Goal: Information Seeking & Learning: Learn about a topic

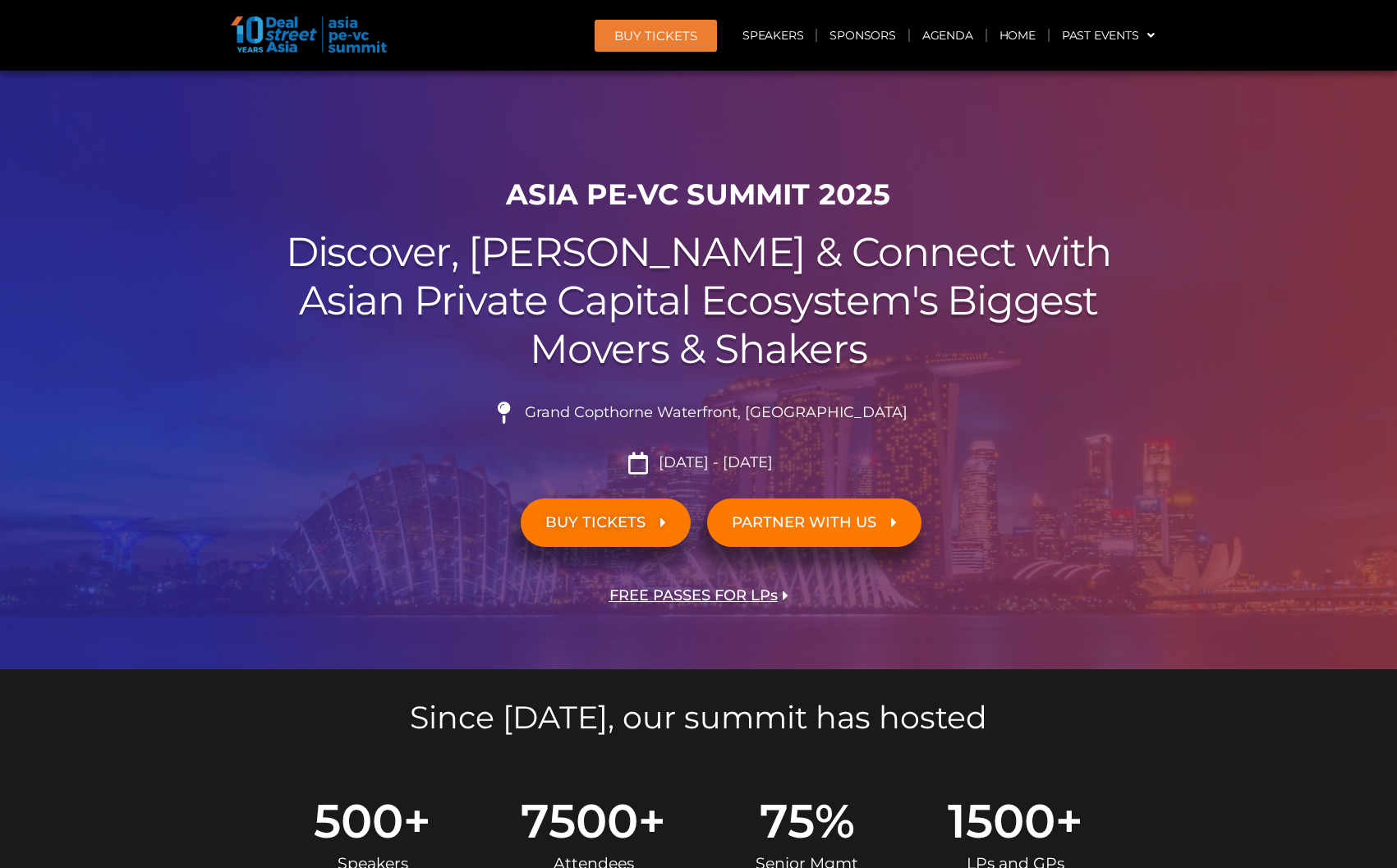
click at [918, 378] on div "ASIA PE-VC Summit 2025 Discover, Learn & Connect with Asian Private Capital Eco…" at bounding box center [699, 418] width 937 height 500
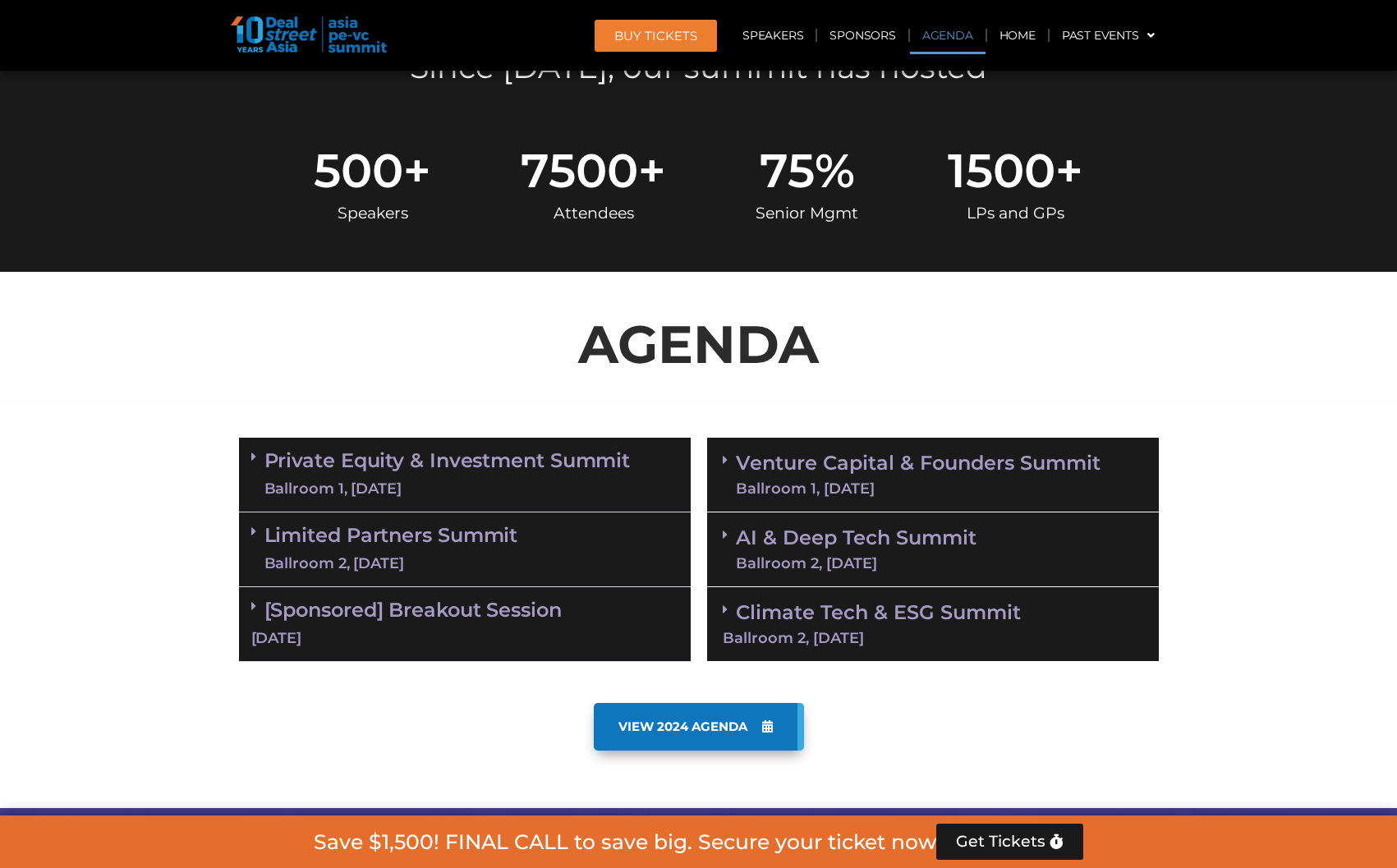
scroll to position [781, 0]
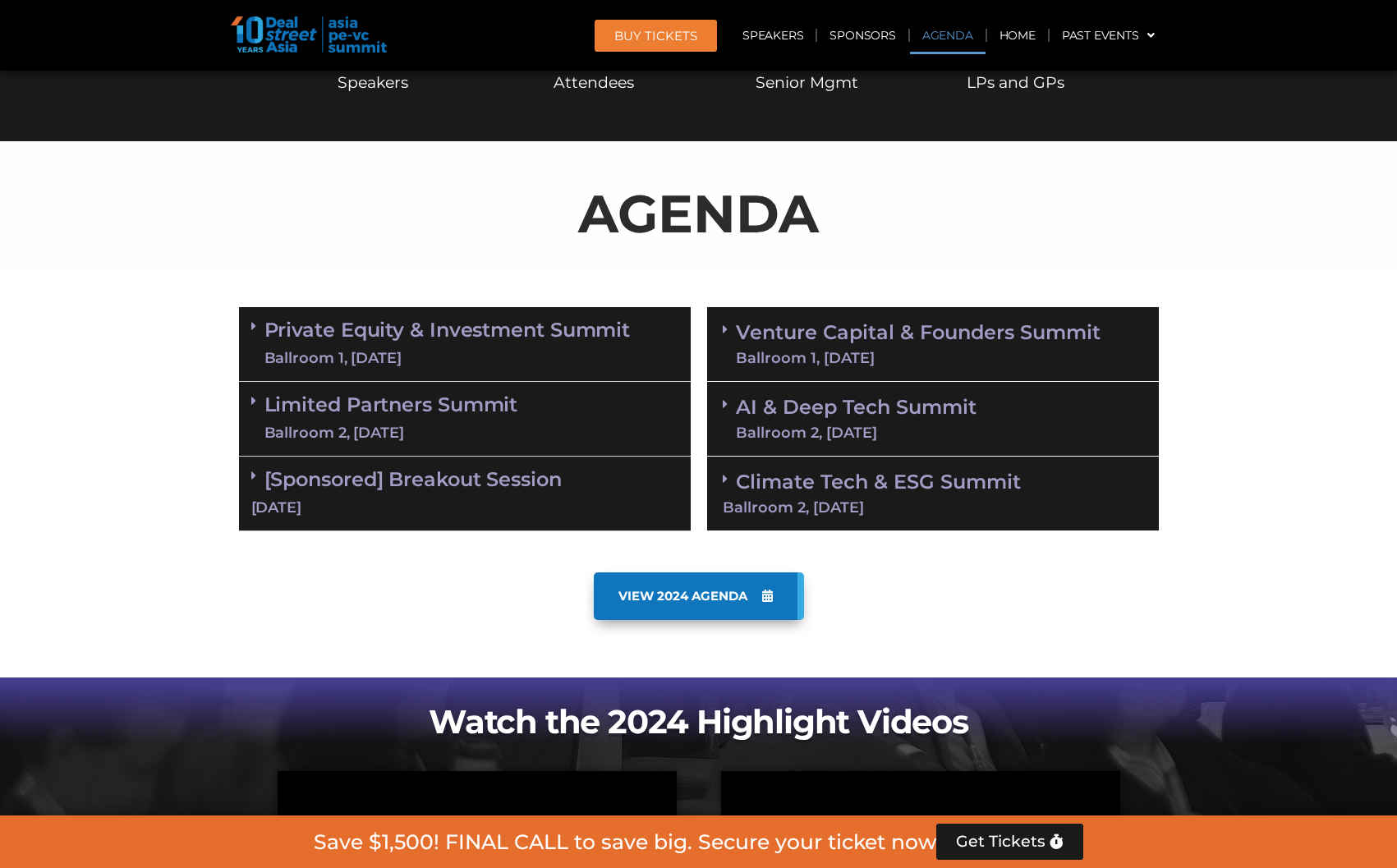
click at [497, 350] on div "Ballroom 1, [DATE]" at bounding box center [447, 358] width 366 height 20
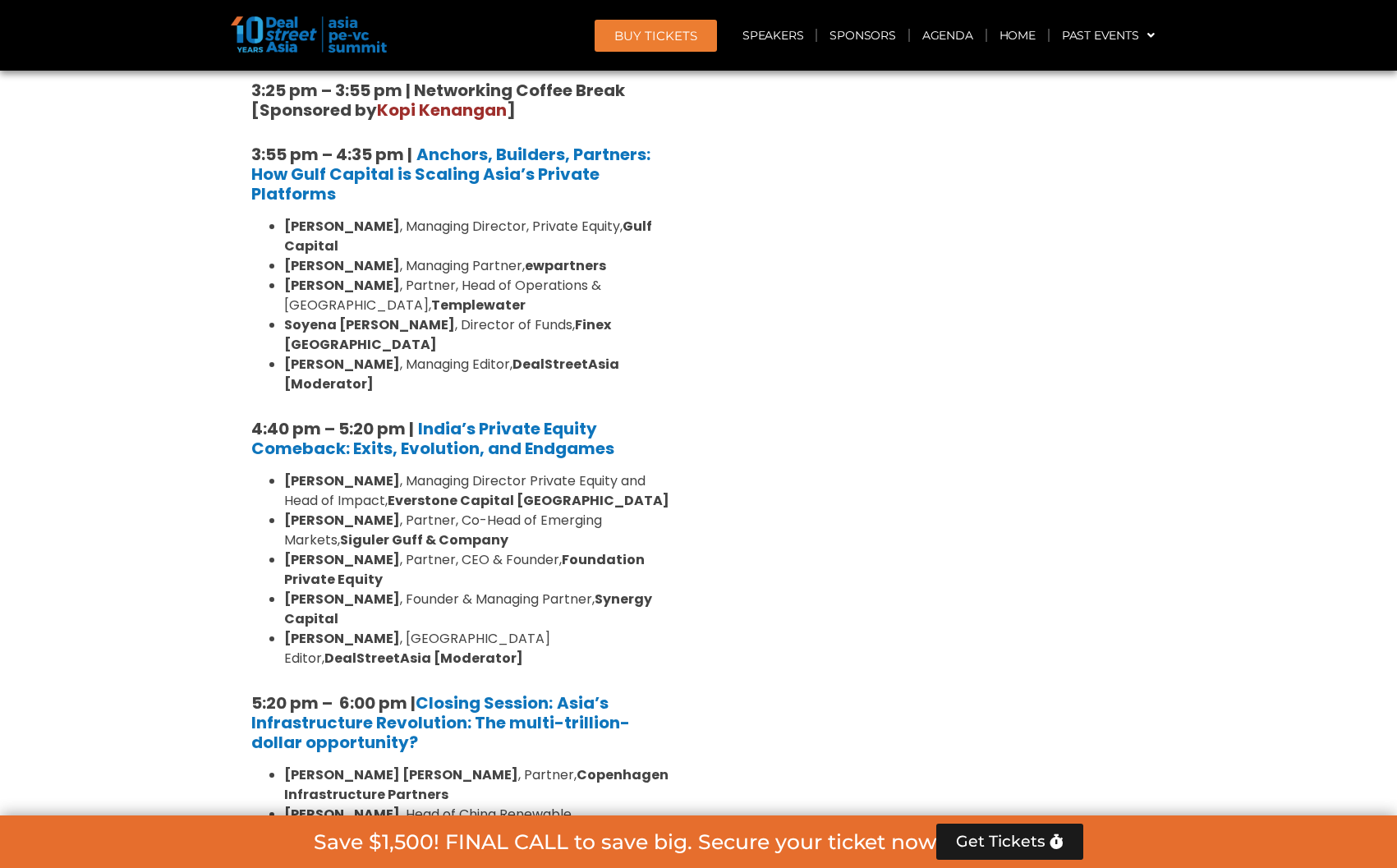
scroll to position [2995, 0]
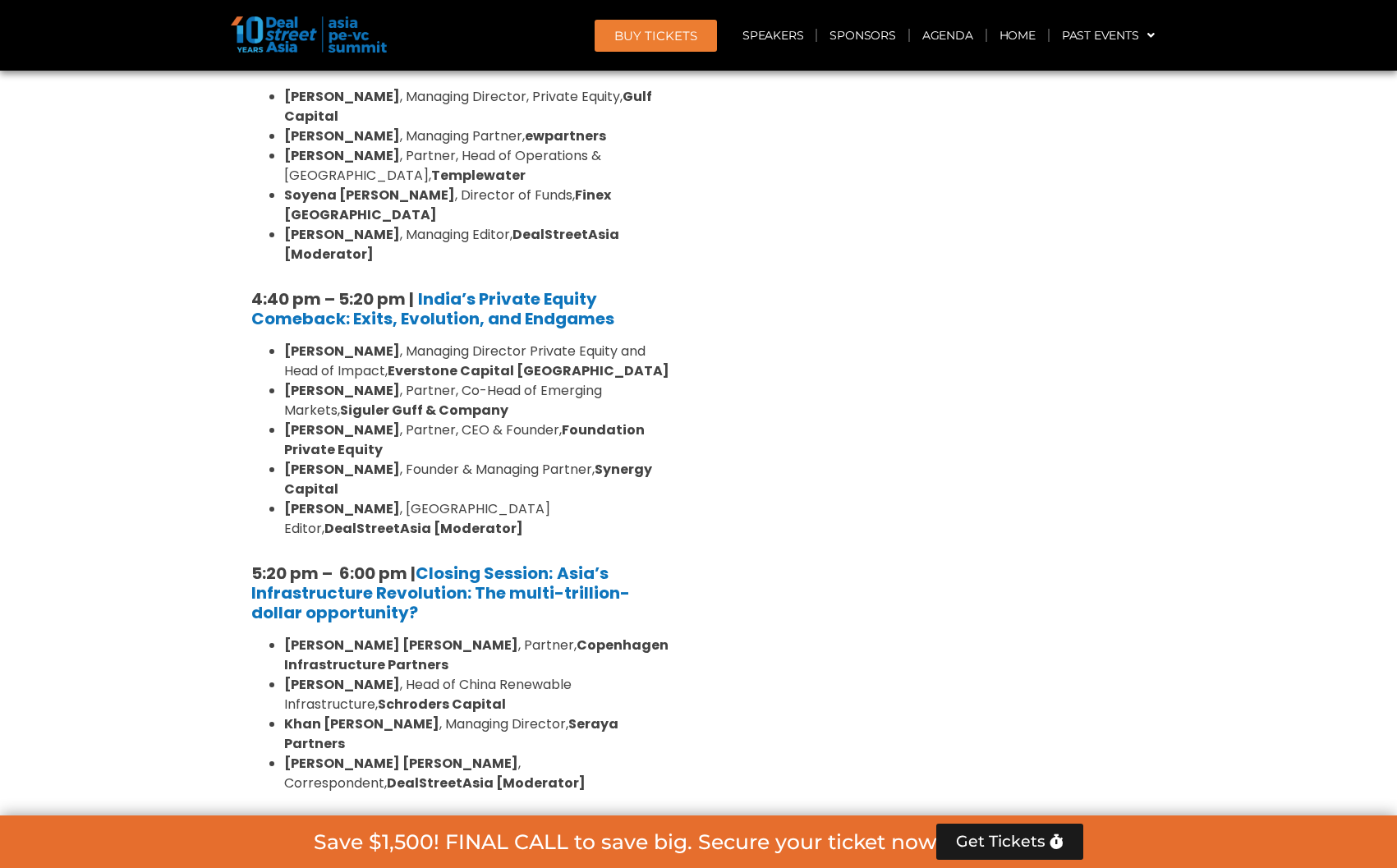
click at [517, 832] on link "Limited Partners [GEOGRAPHIC_DATA] 2, [DATE]" at bounding box center [391, 857] width 254 height 49
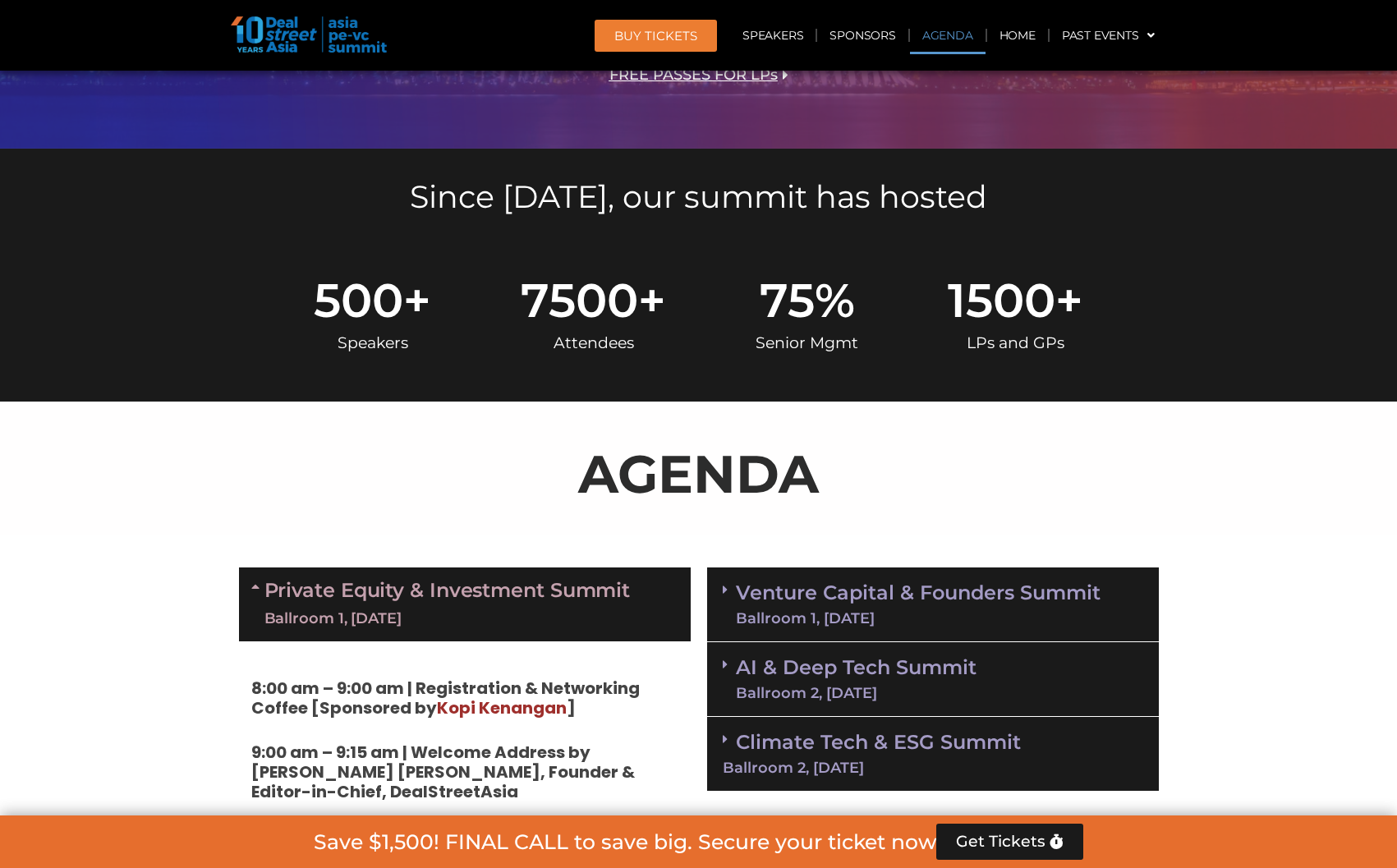
scroll to position [651, 0]
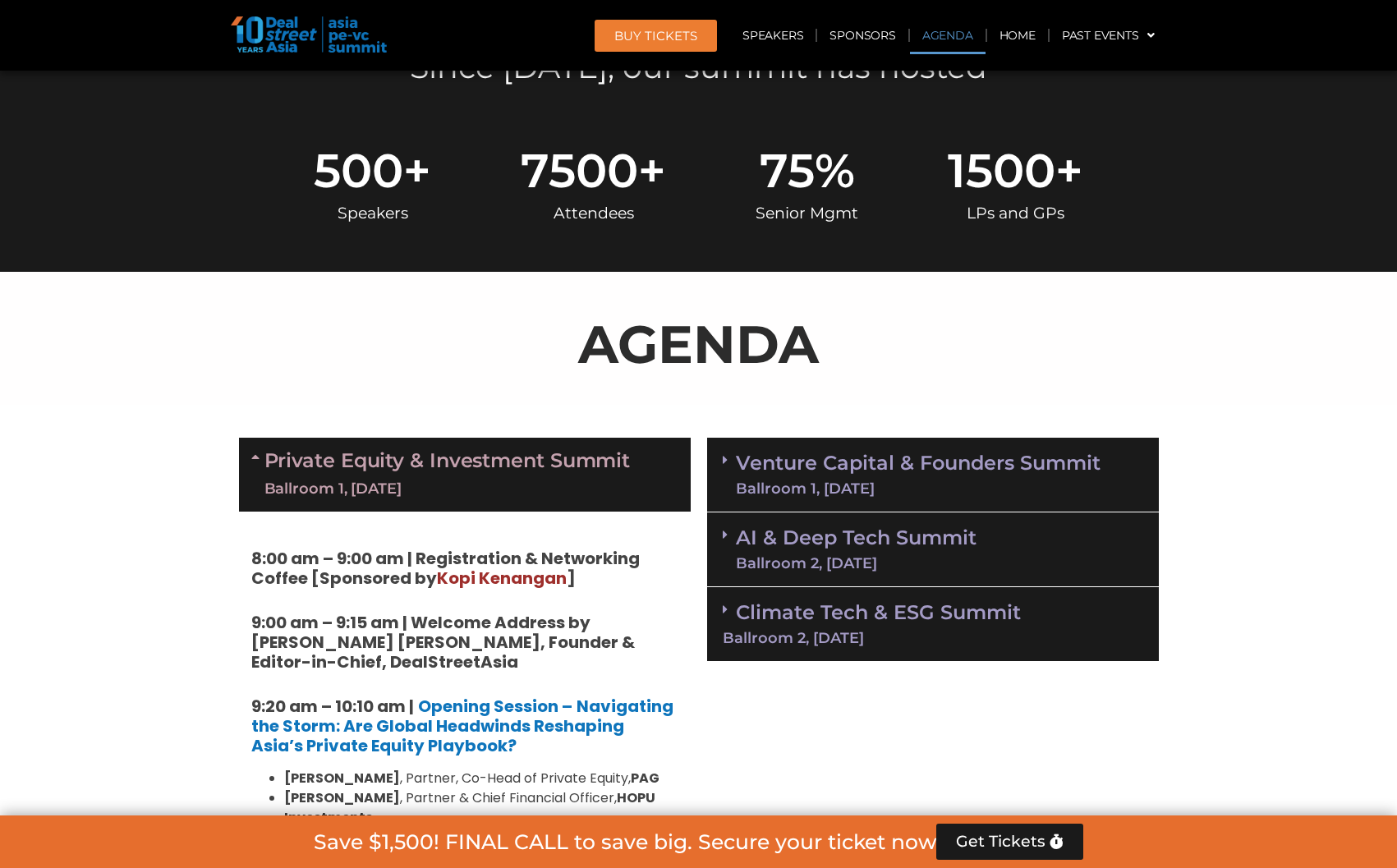
click at [810, 486] on div "Ballroom 1, [DATE]" at bounding box center [918, 489] width 365 height 15
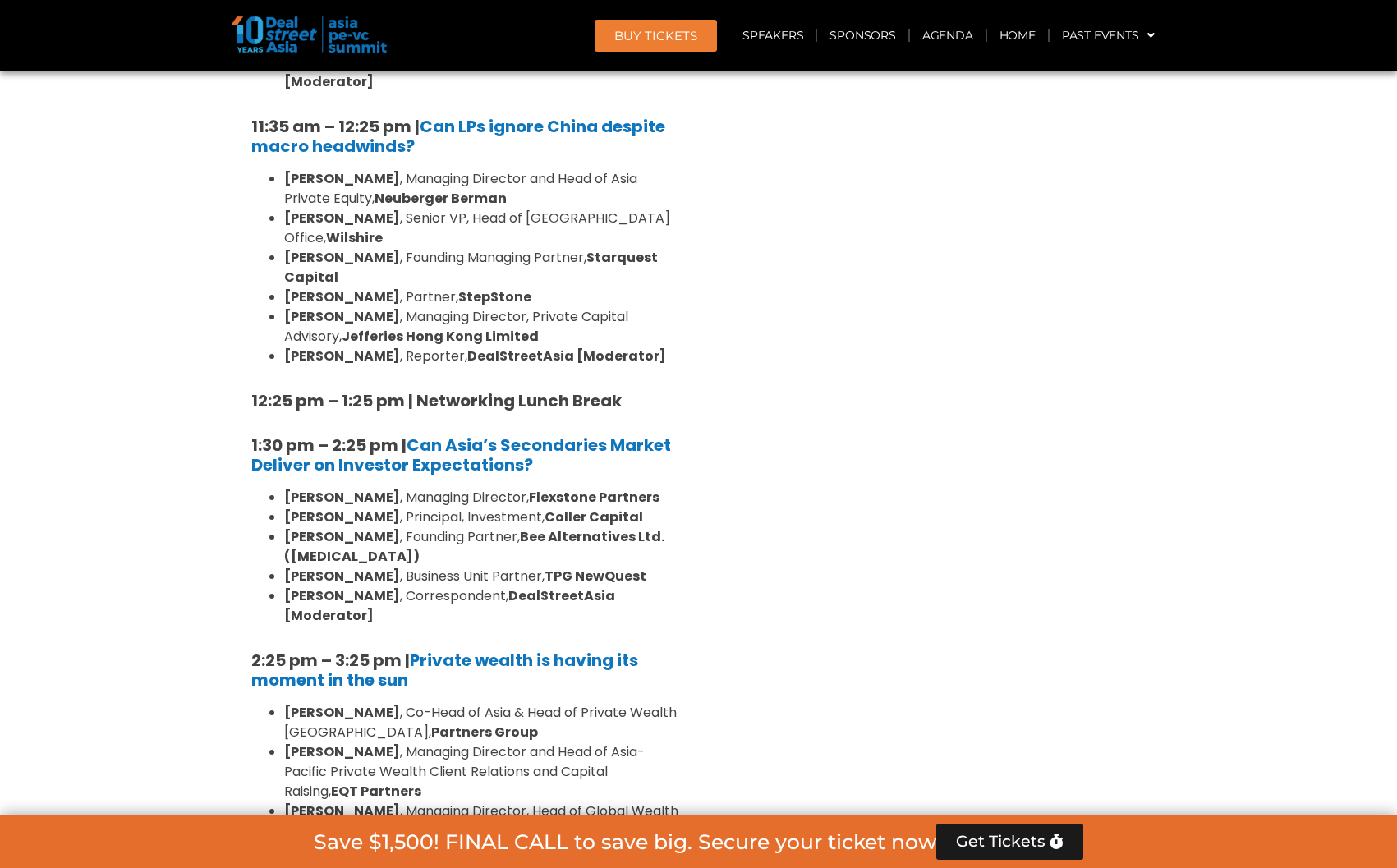
scroll to position [4819, 0]
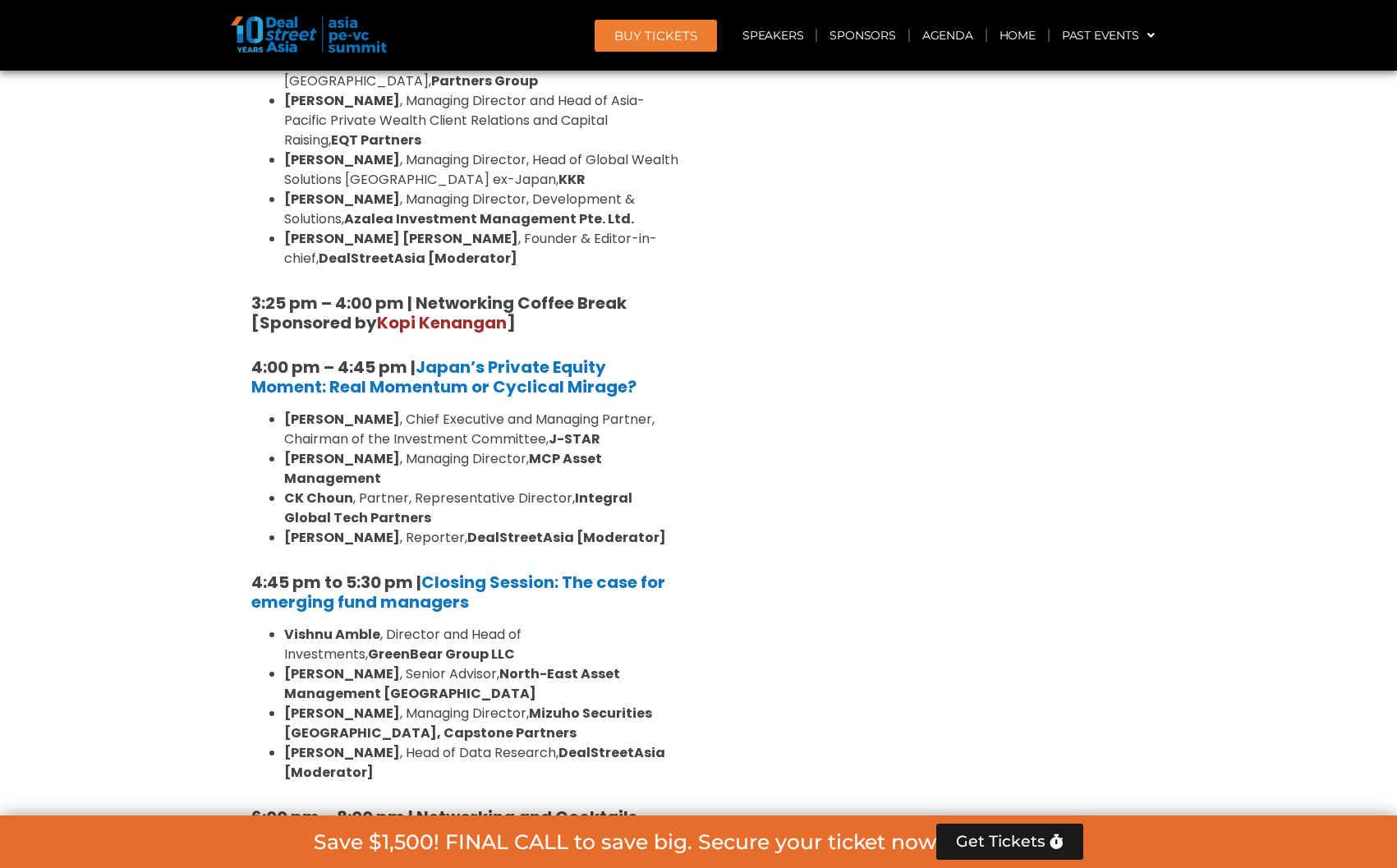
click at [410, 704] on li "[PERSON_NAME] , Managing Director, Mizuho Securities [GEOGRAPHIC_DATA], Capston…" at bounding box center [482, 723] width 395 height 39
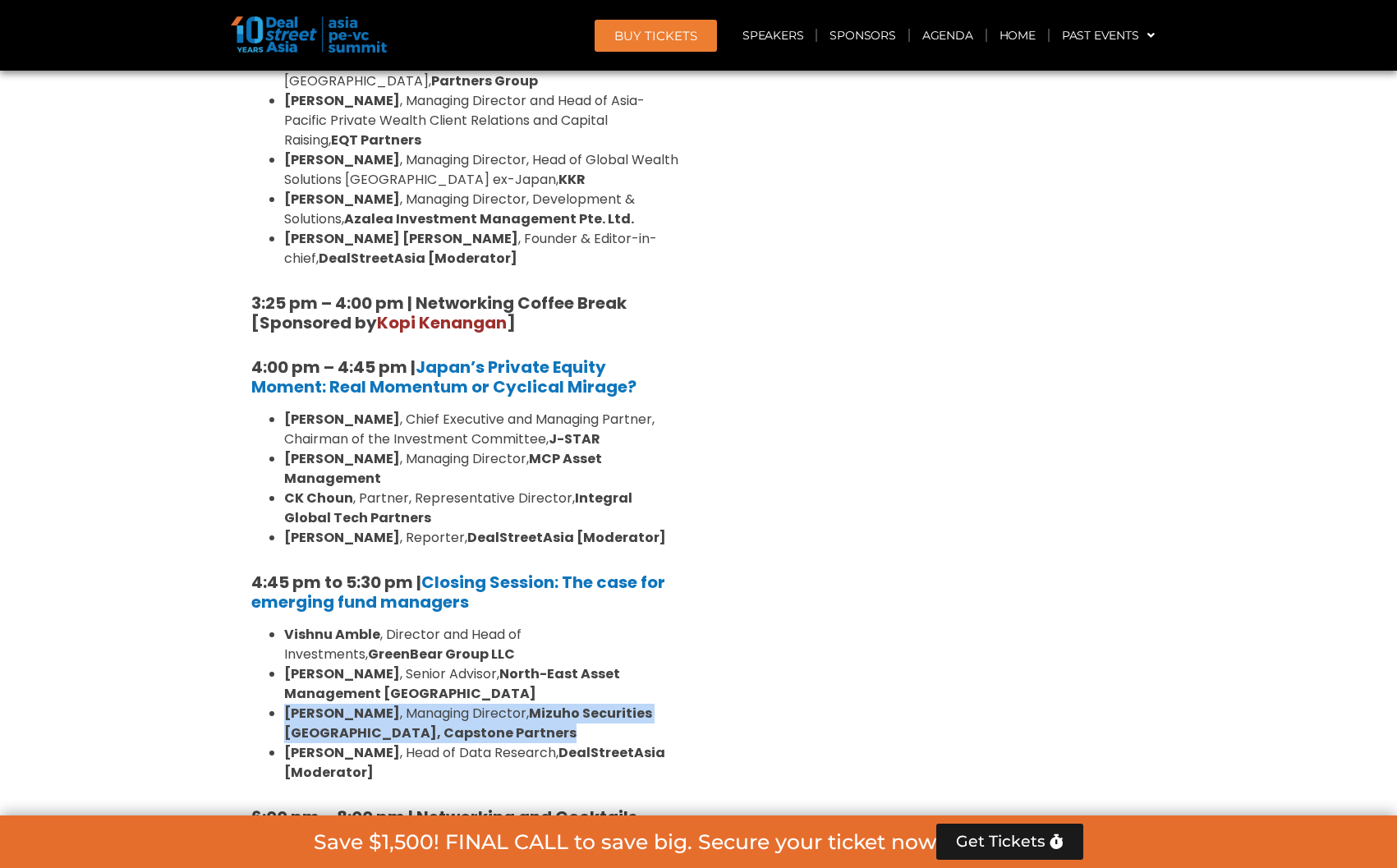
click at [410, 704] on li "[PERSON_NAME] , Managing Director, Mizuho Securities [GEOGRAPHIC_DATA], Capston…" at bounding box center [482, 723] width 395 height 39
click at [403, 704] on li "[PERSON_NAME] , Managing Director, Mizuho Securities [GEOGRAPHIC_DATA], Capston…" at bounding box center [482, 723] width 395 height 39
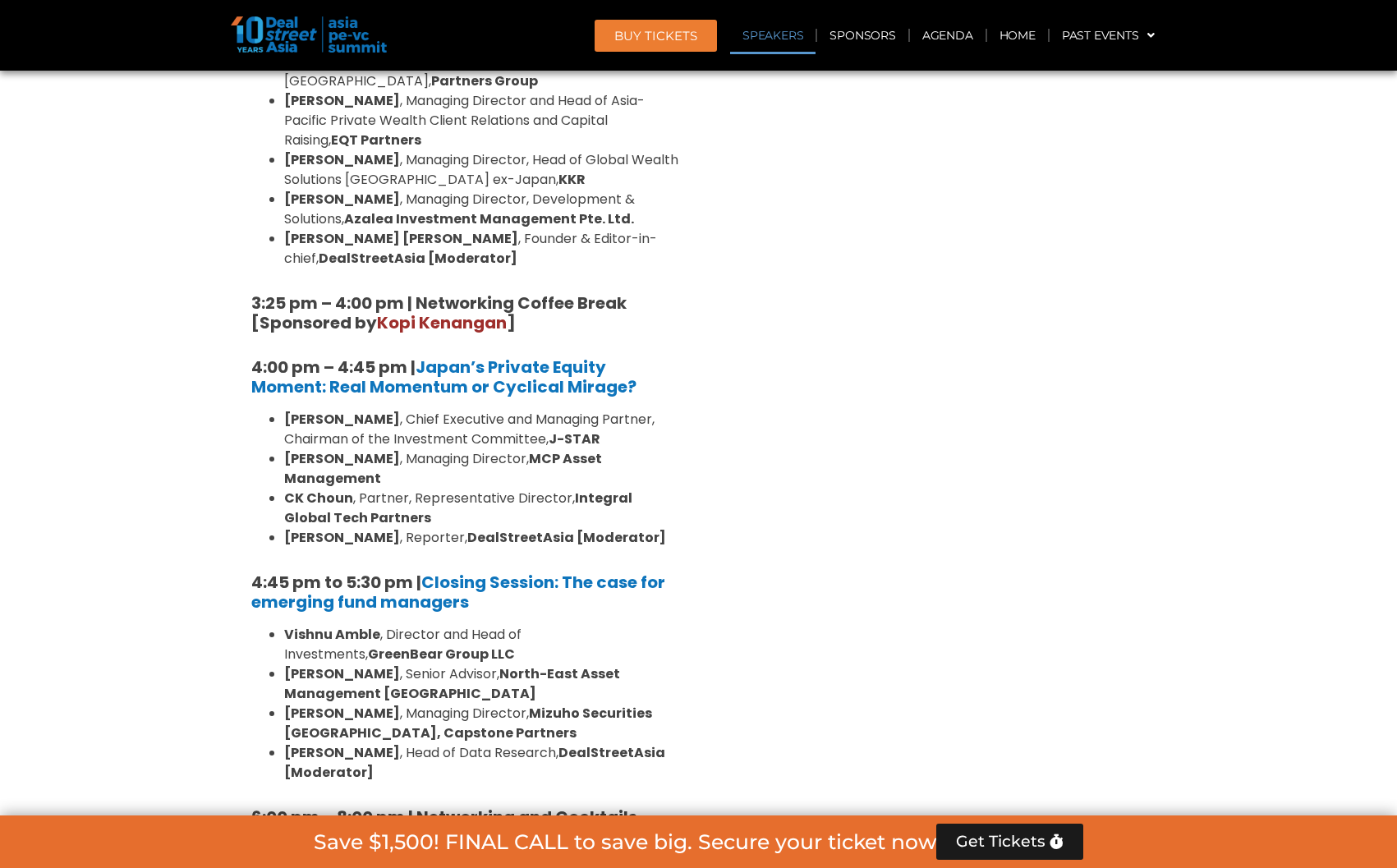
click at [766, 37] on link "Speakers" at bounding box center [772, 35] width 85 height 37
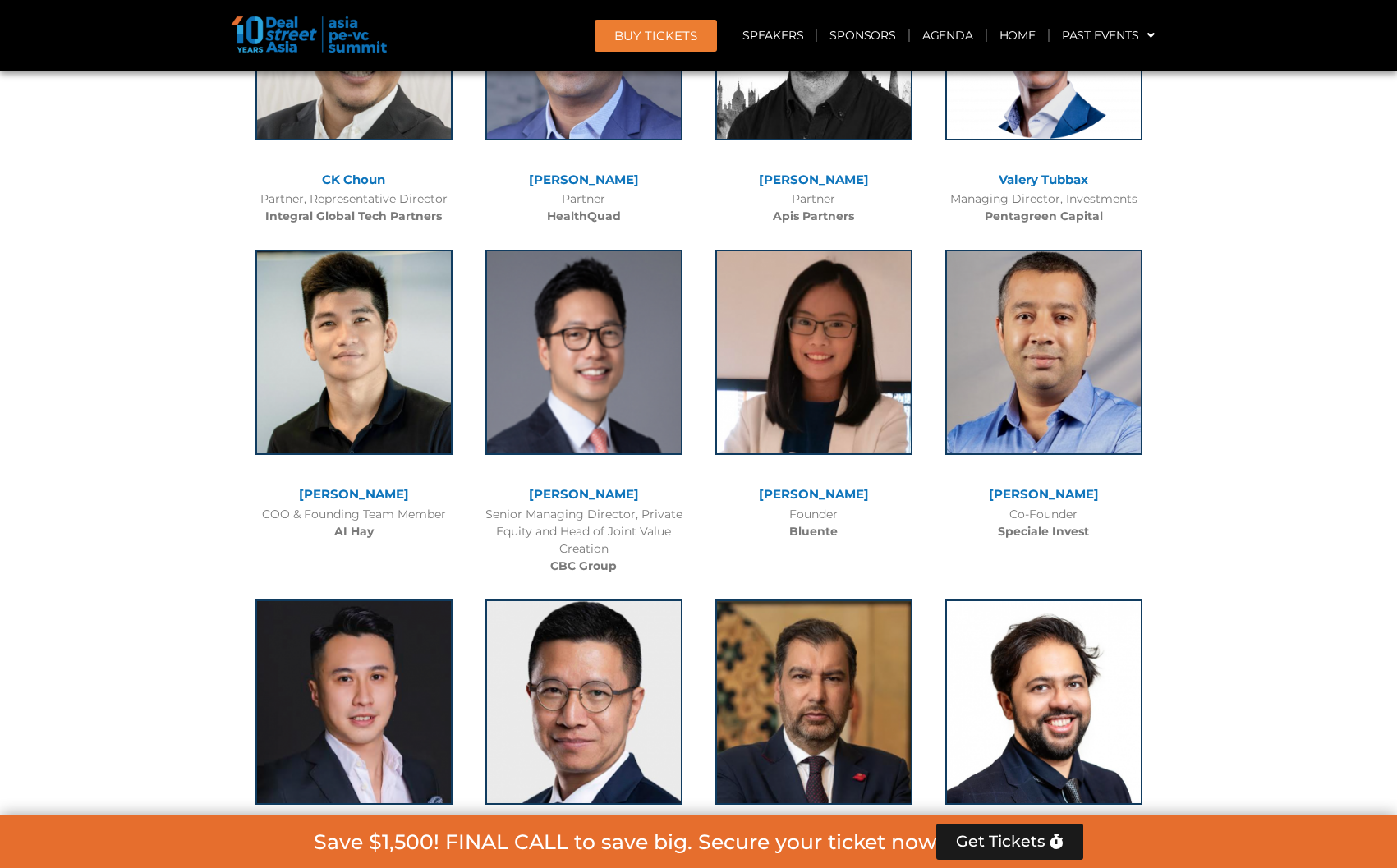
scroll to position [14679, 0]
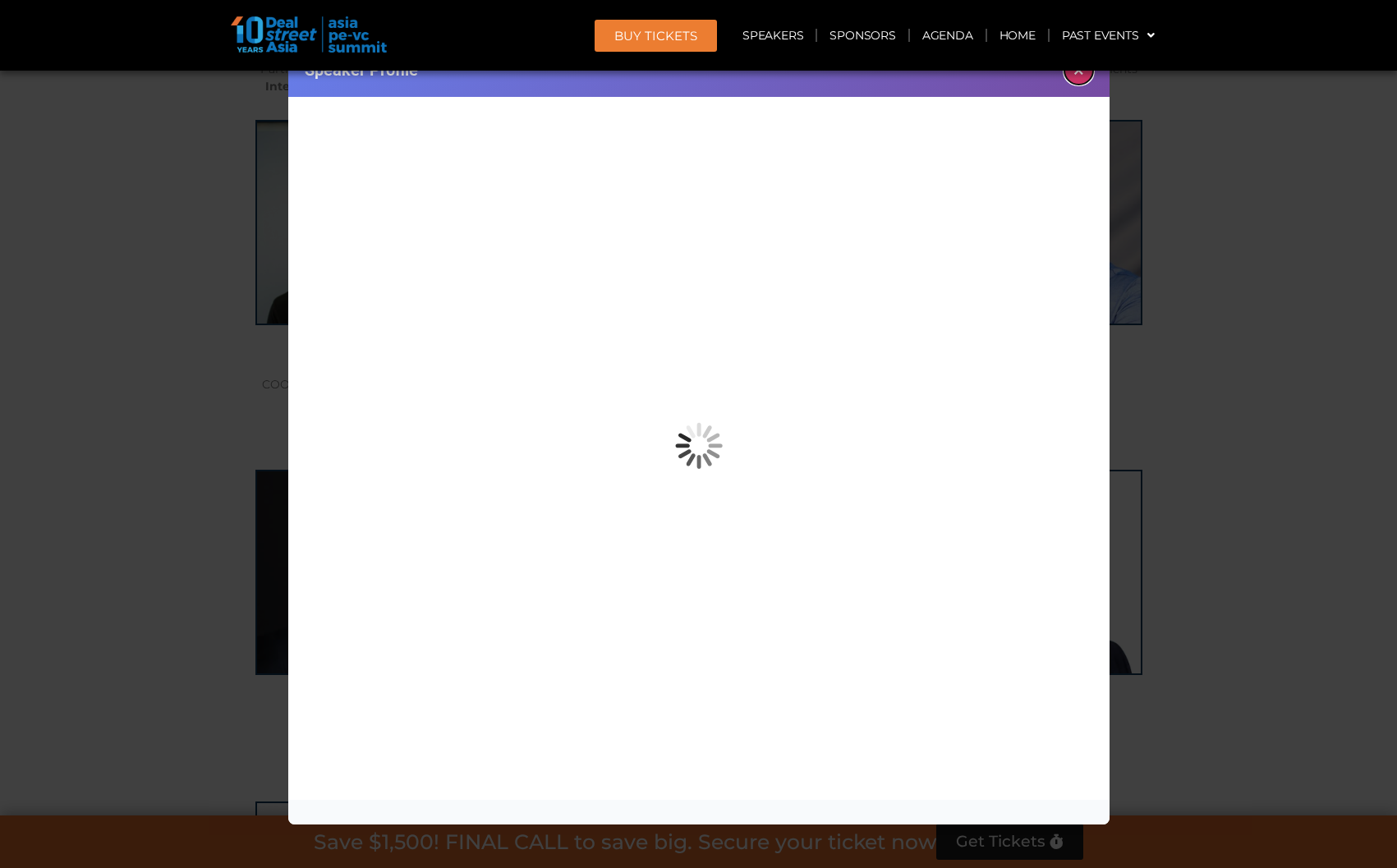
click at [1078, 79] on button "×" at bounding box center [1078, 69] width 28 height 28
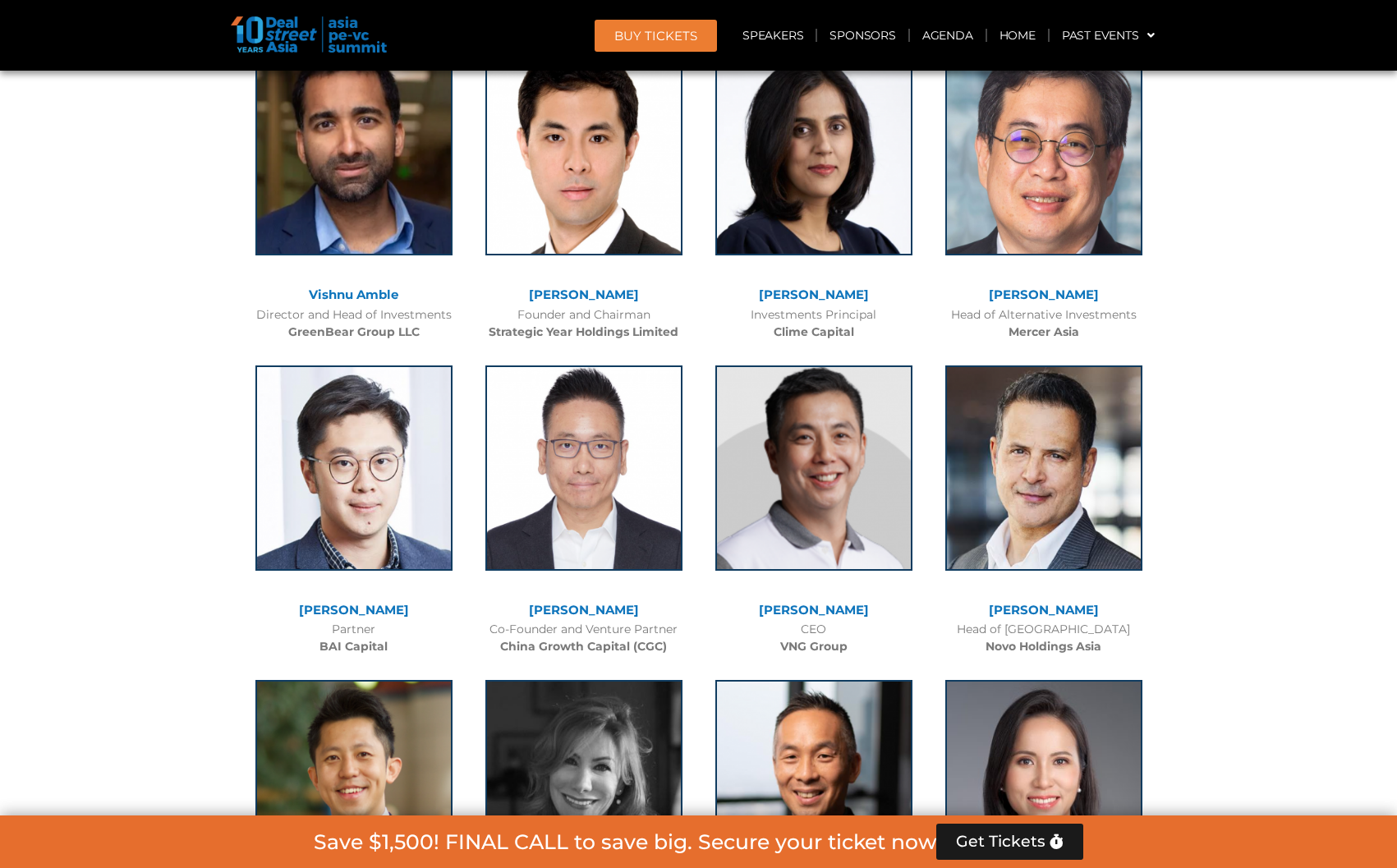
scroll to position [9600, 0]
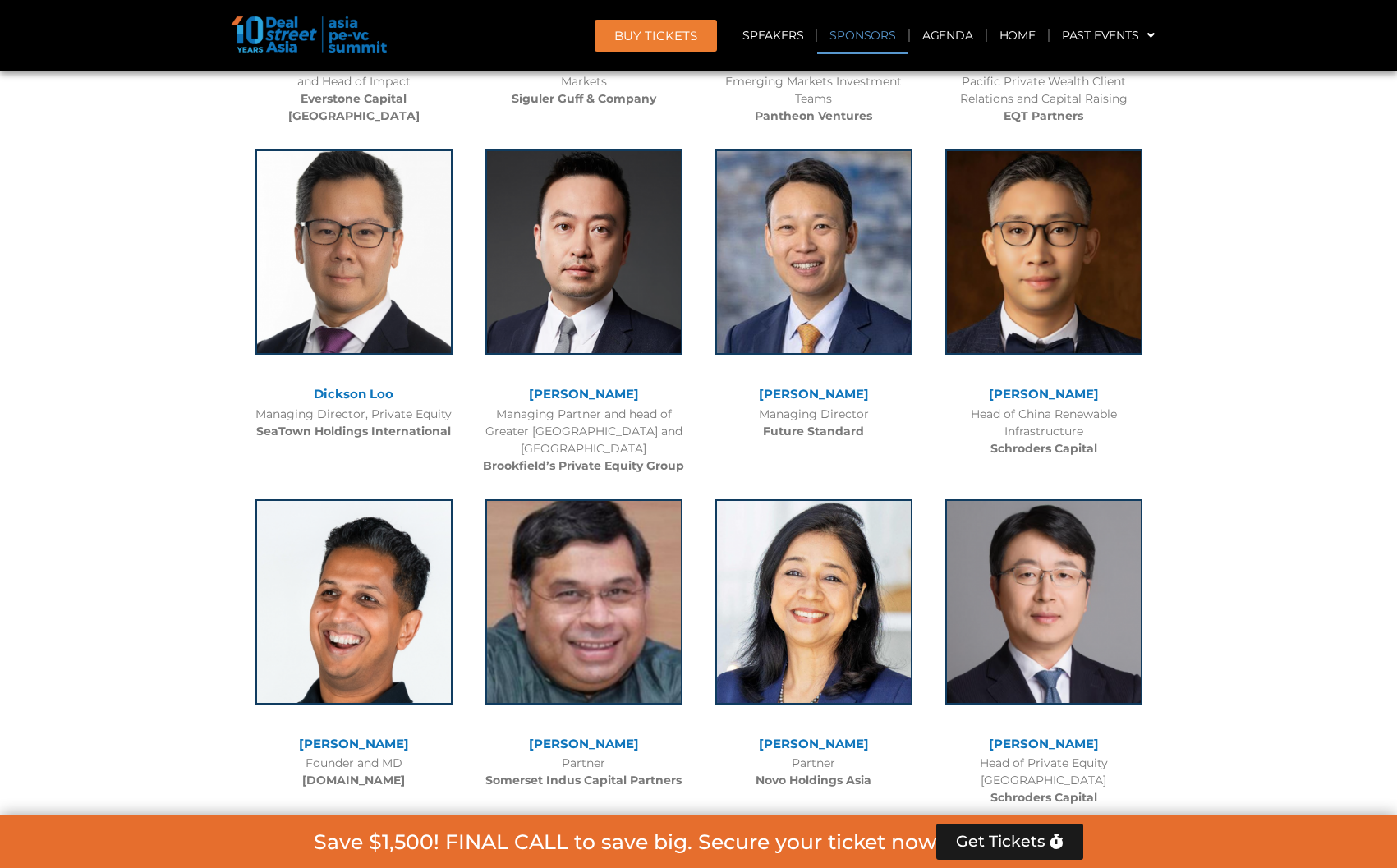
click at [861, 25] on link "Sponsors" at bounding box center [863, 35] width 90 height 37
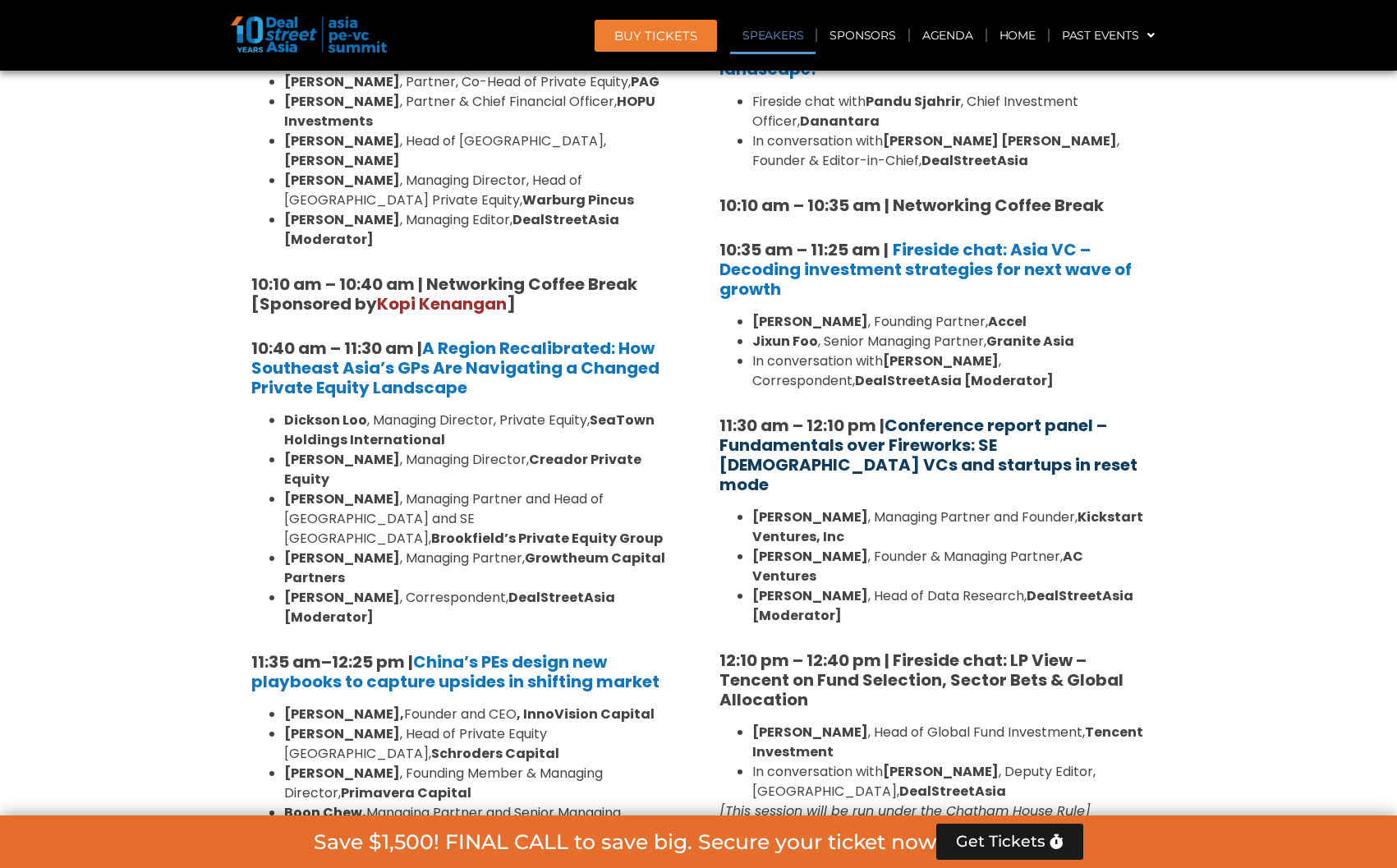
scroll to position [826, 0]
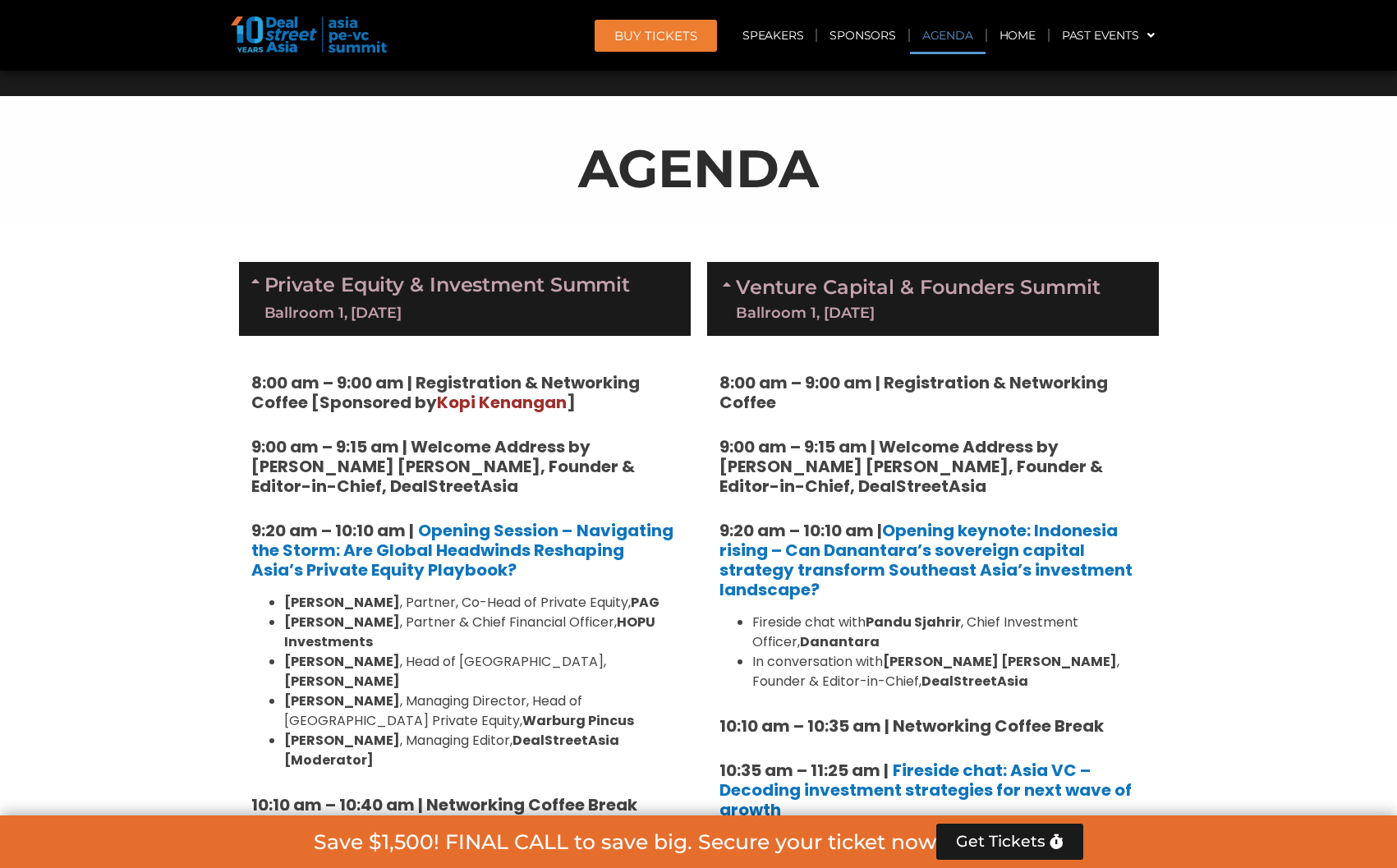
click at [856, 199] on p "AGENDA" at bounding box center [699, 168] width 920 height 79
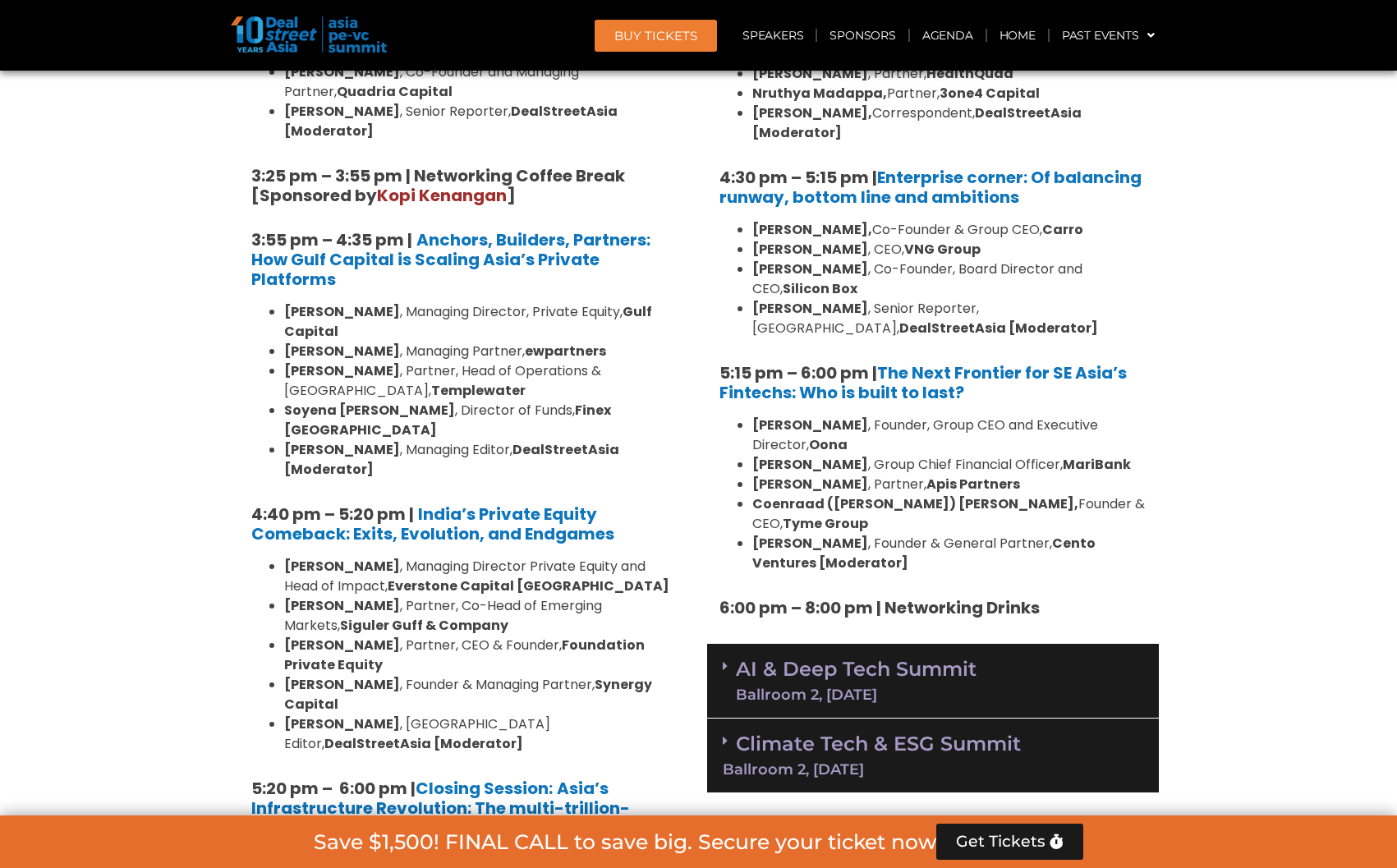
scroll to position [2910, 0]
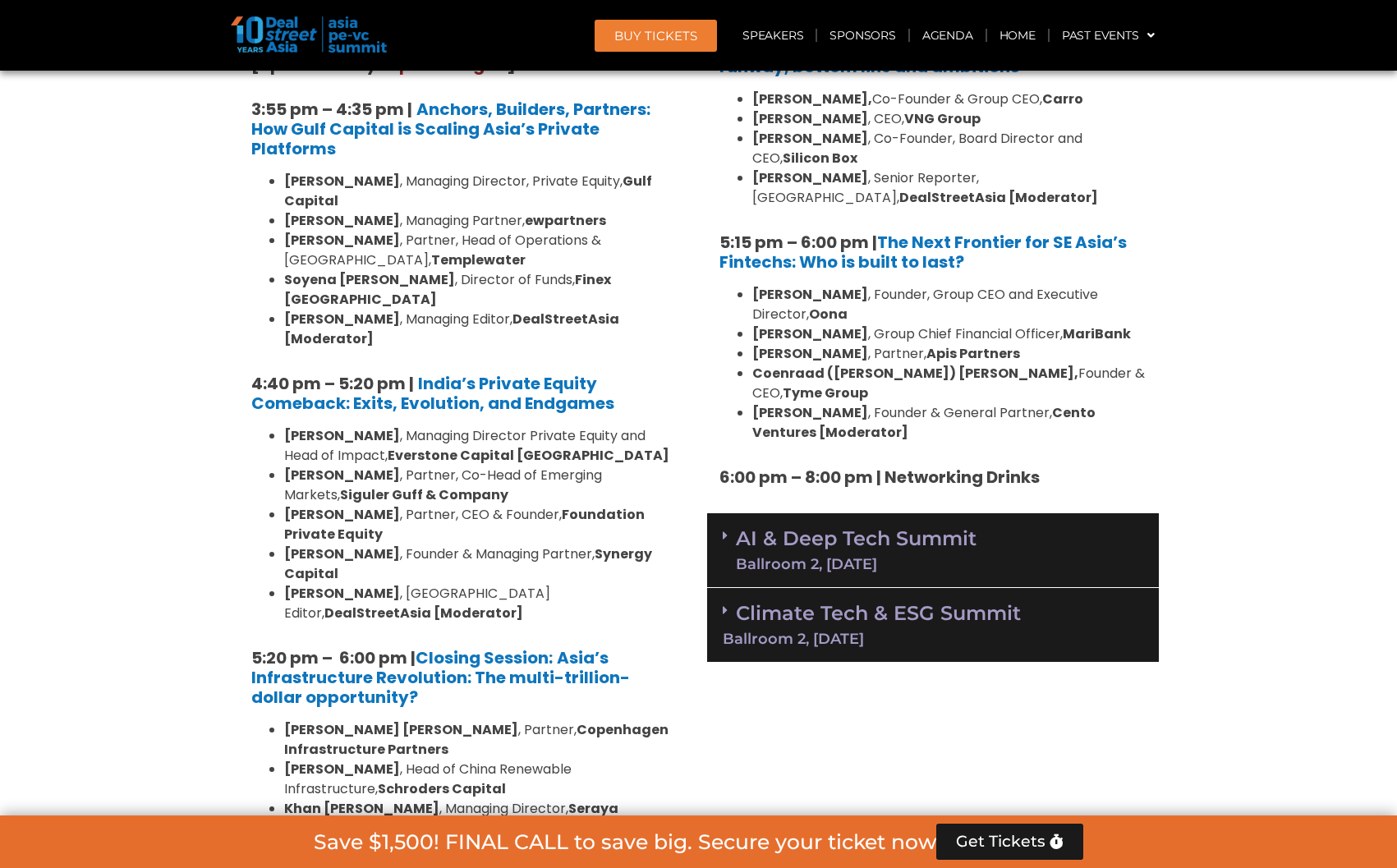
click at [914, 529] on link "AI & Deep Tech Summit Ballroom 2, [DATE]" at bounding box center [856, 550] width 240 height 43
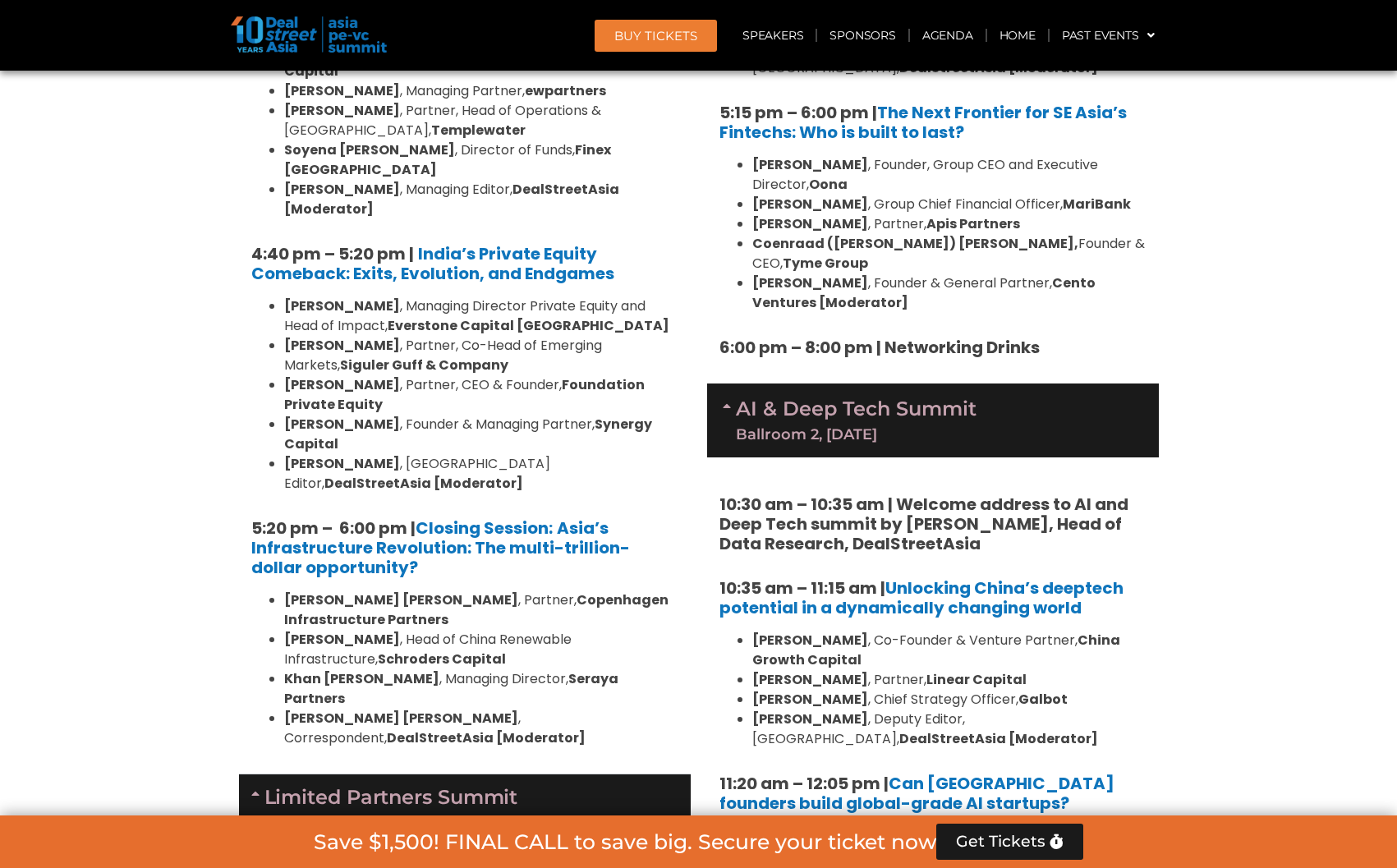
scroll to position [3431, 0]
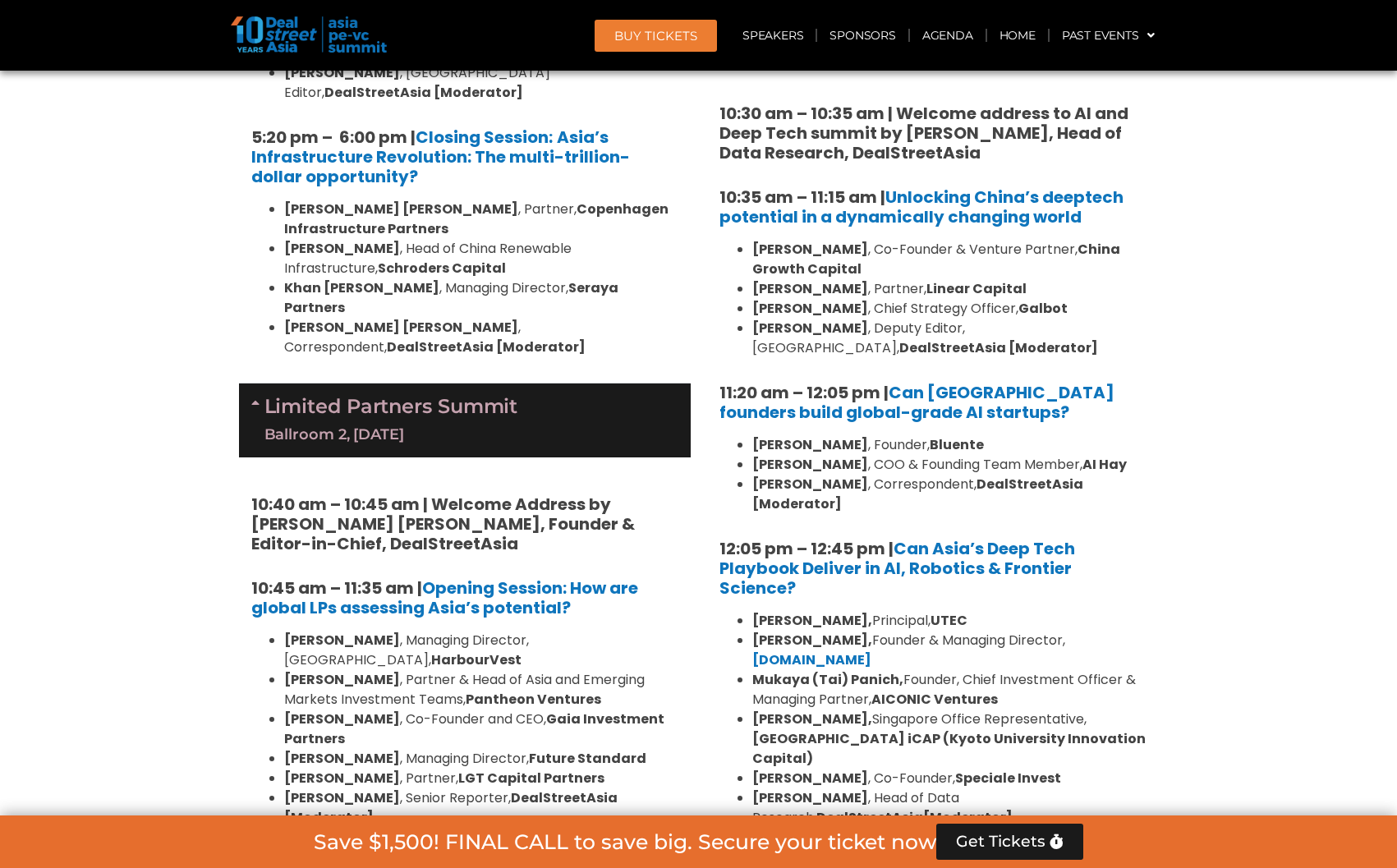
click at [869, 842] on div "Climate Tech & ESG Summit Ballroom 2, [DATE]" at bounding box center [933, 879] width 451 height 75
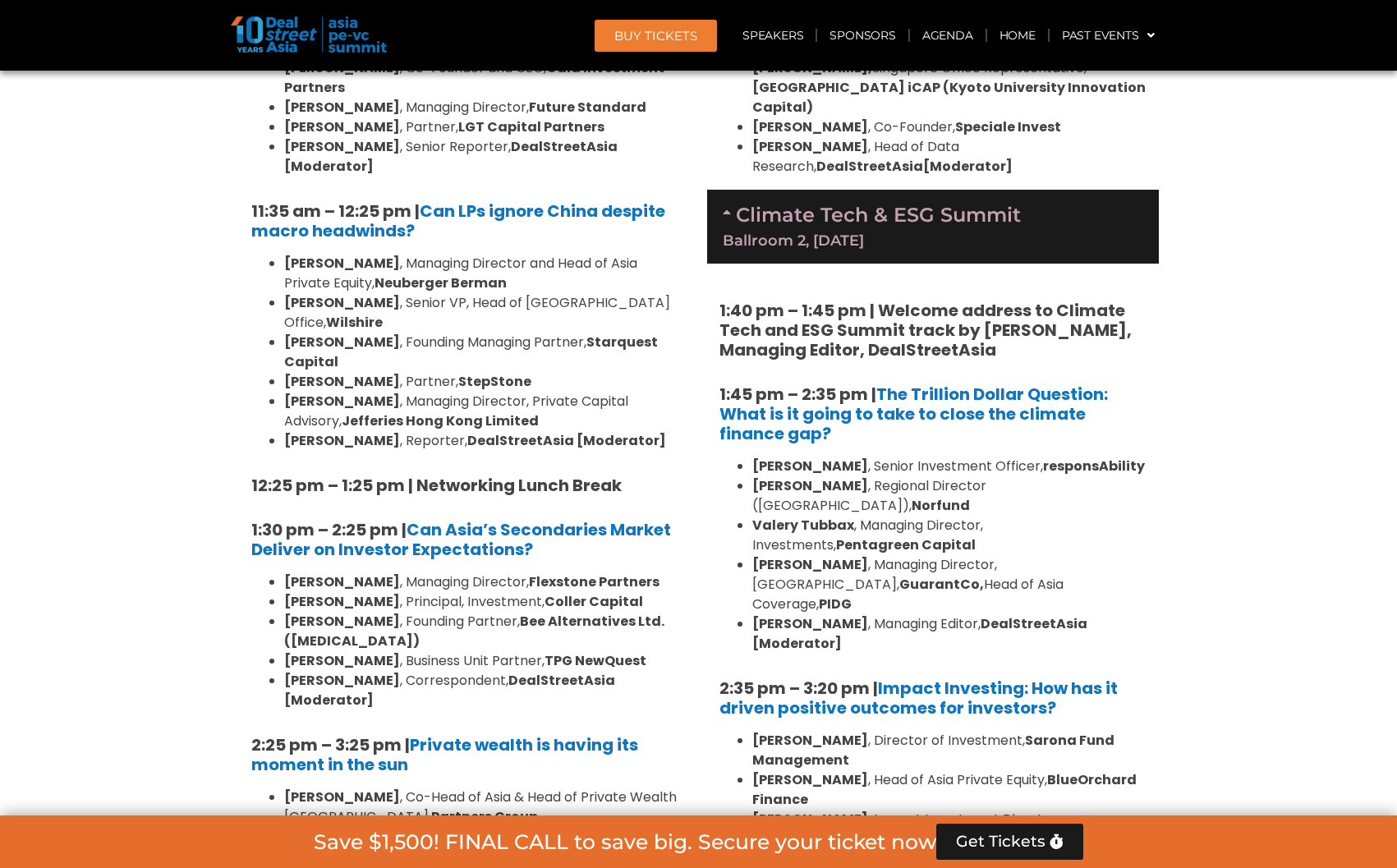
scroll to position [4472, 0]
